Goal: Navigation & Orientation: Find specific page/section

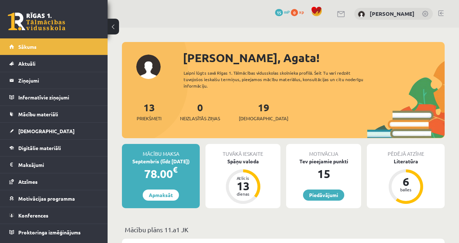
click at [388, 14] on link "[PERSON_NAME]" at bounding box center [392, 13] width 45 height 7
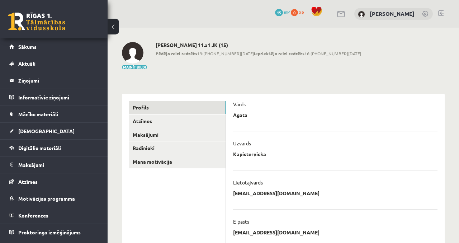
click at [190, 148] on link "Radinieki" at bounding box center [177, 147] width 96 height 13
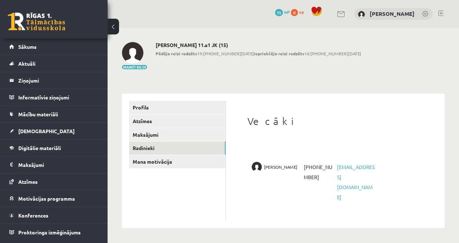
click at [196, 167] on link "Mana motivācija" at bounding box center [177, 161] width 96 height 13
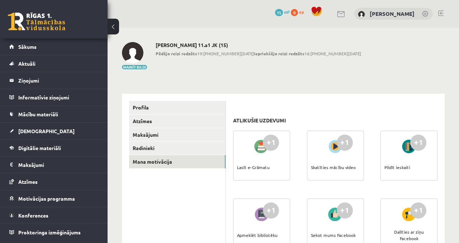
click at [51, 49] on link "Sākums" at bounding box center [53, 46] width 89 height 16
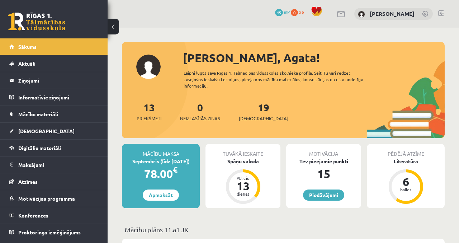
click at [265, 157] on div "Spāņu valoda" at bounding box center [243, 161] width 75 height 8
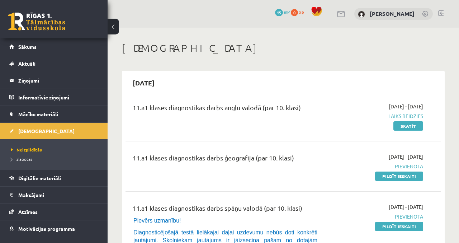
click at [29, 45] on span "Sākums" at bounding box center [27, 46] width 18 height 6
